Goal: Task Accomplishment & Management: Use online tool/utility

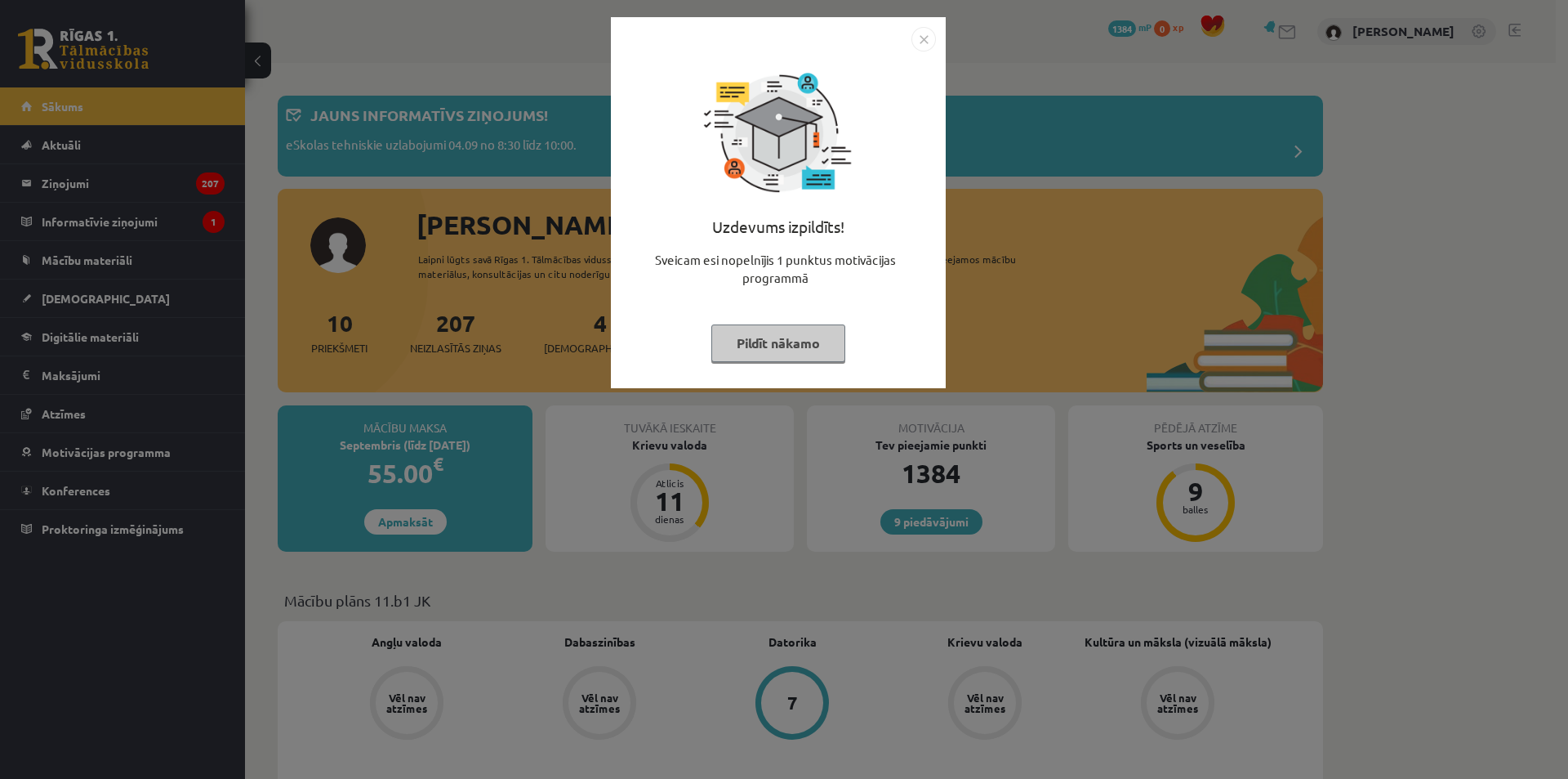
click at [811, 353] on button "Pildīt nākamo" at bounding box center [779, 343] width 134 height 38
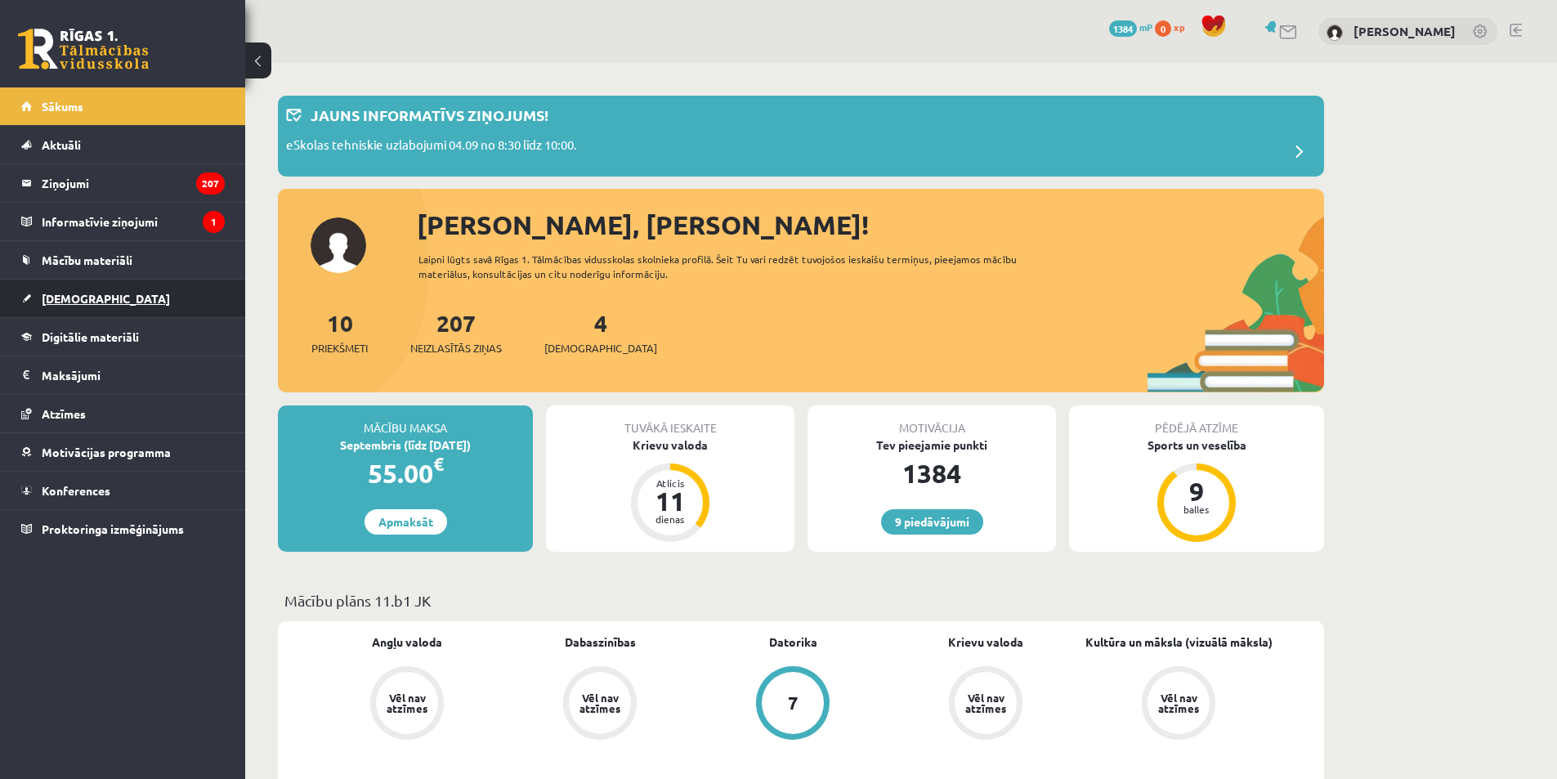
click at [85, 295] on span "[DEMOGRAPHIC_DATA]" at bounding box center [106, 298] width 128 height 15
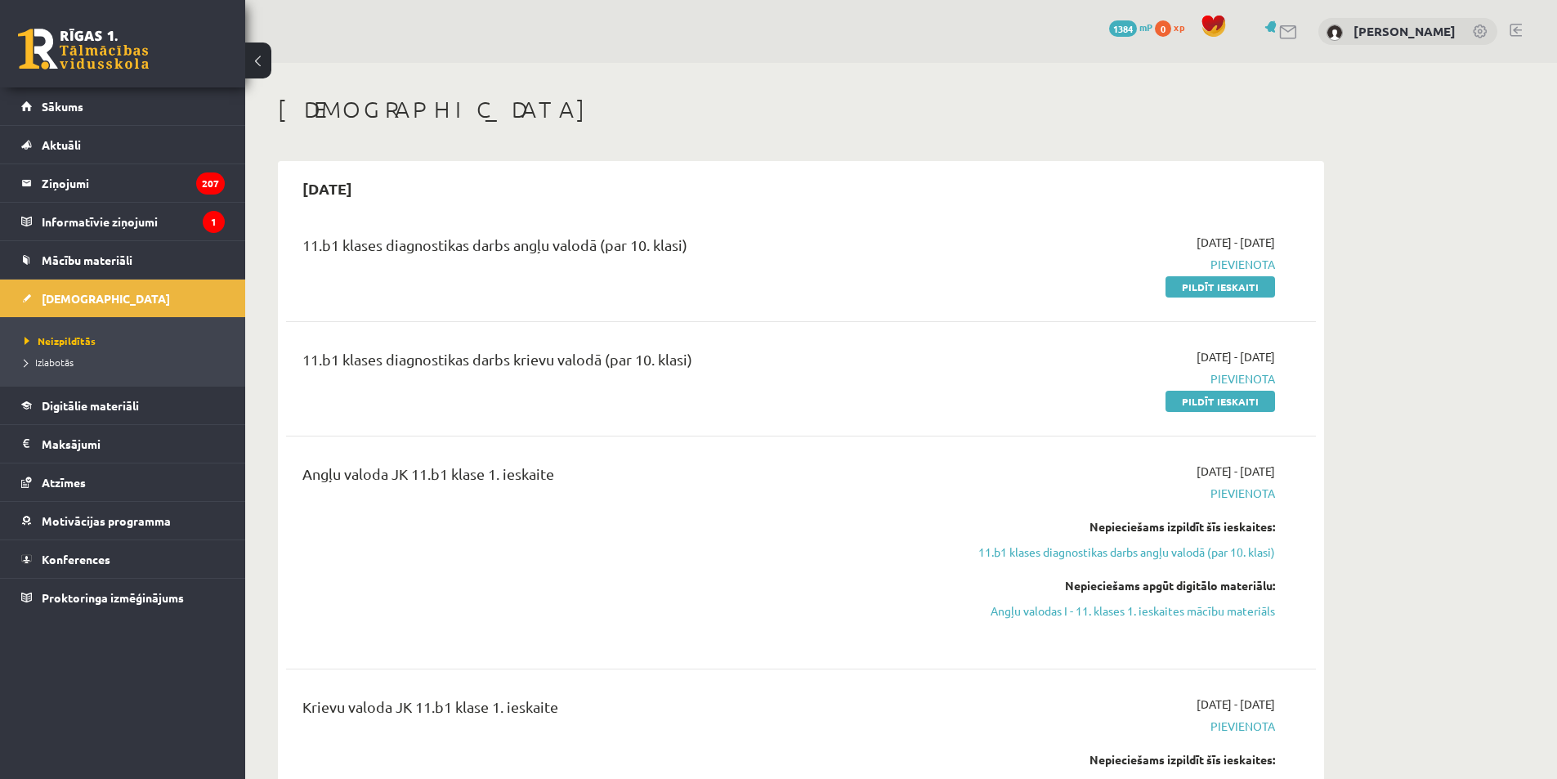
click at [973, 114] on h1 "[DEMOGRAPHIC_DATA]" at bounding box center [801, 110] width 1046 height 28
click at [1214, 292] on link "Pildīt ieskaiti" at bounding box center [1220, 286] width 110 height 21
click at [1130, 173] on div "[DATE]" at bounding box center [801, 188] width 1030 height 38
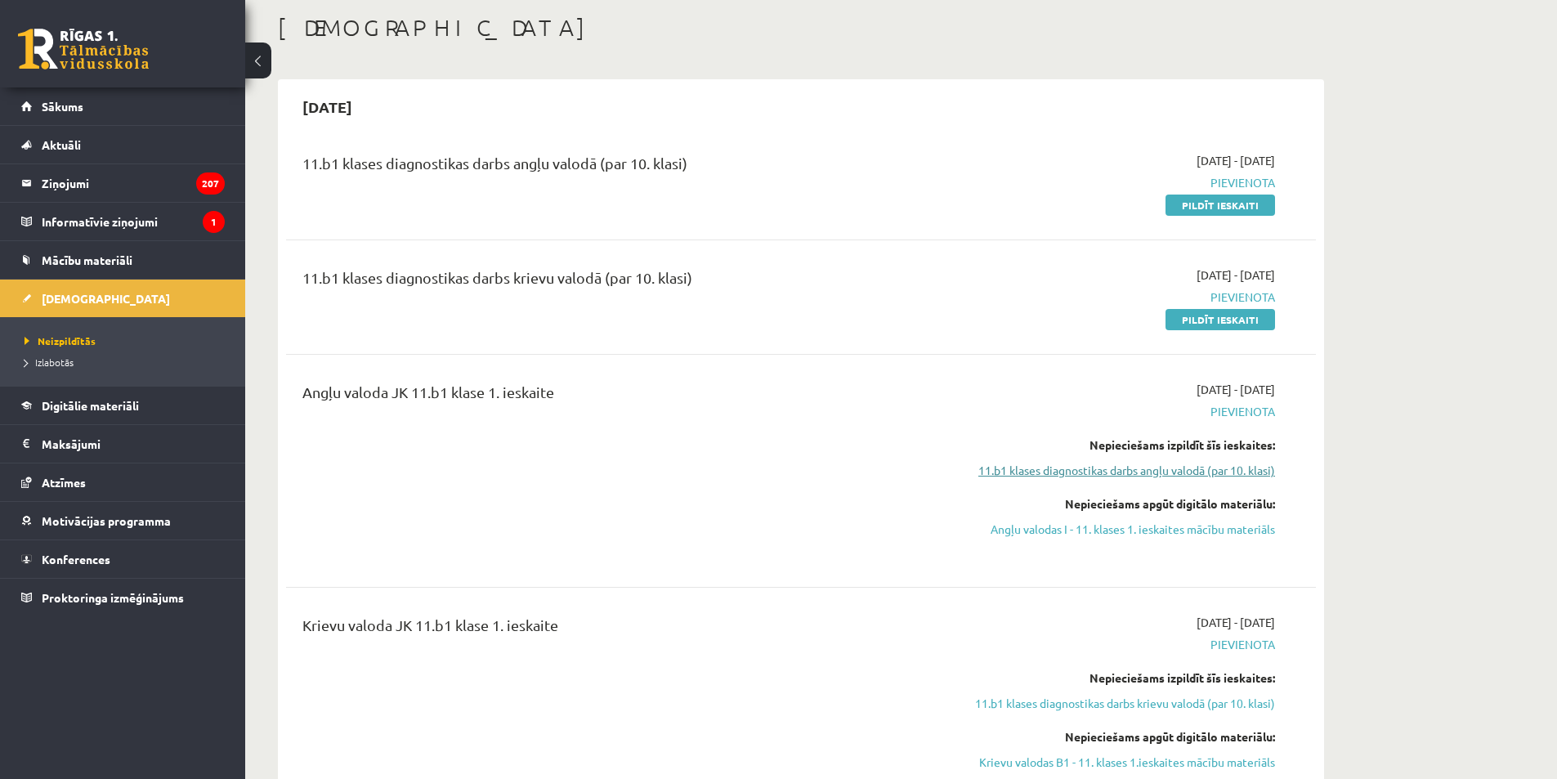
click at [1145, 468] on link "11.b1 klases diagnostikas darbs angļu valodā (par 10. klasi)" at bounding box center [1121, 470] width 308 height 17
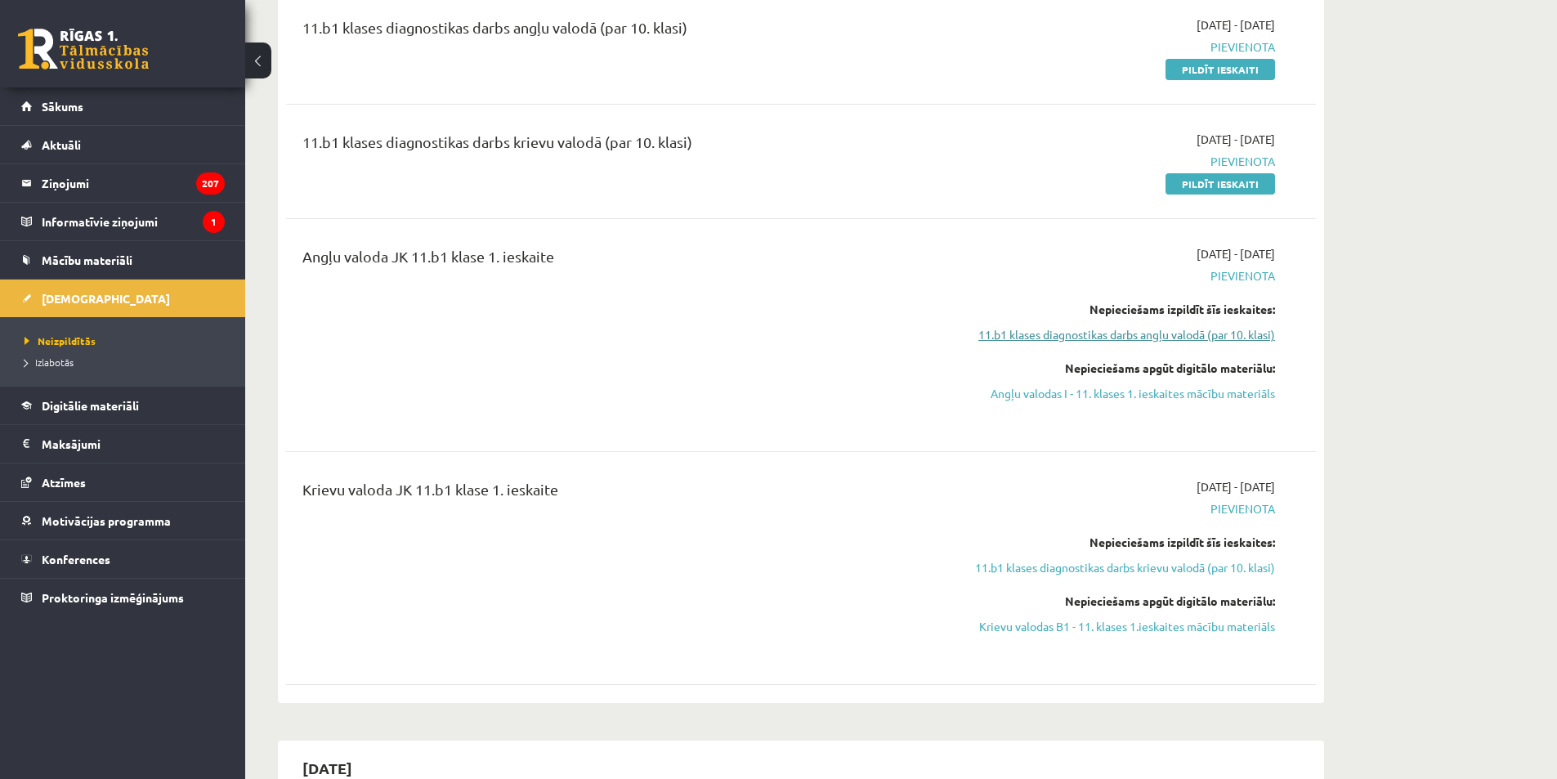
click at [1102, 338] on link "11.b1 klases diagnostikas darbs angļu valodā (par 10. klasi)" at bounding box center [1121, 334] width 308 height 17
click at [1129, 397] on link "Angļu valodas I - 11. klases 1. ieskaites mācību materiāls" at bounding box center [1121, 393] width 308 height 17
